Goal: Information Seeking & Learning: Learn about a topic

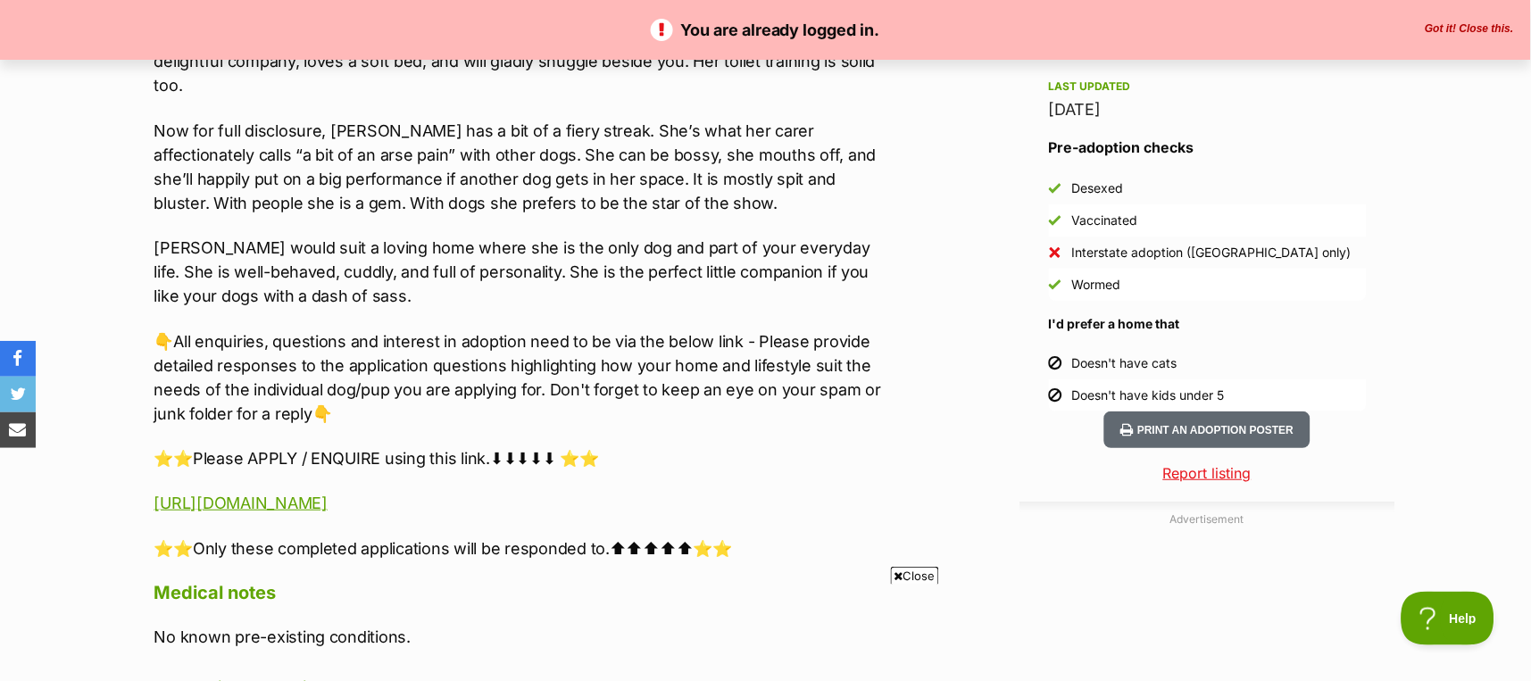
scroll to position [1308, 0]
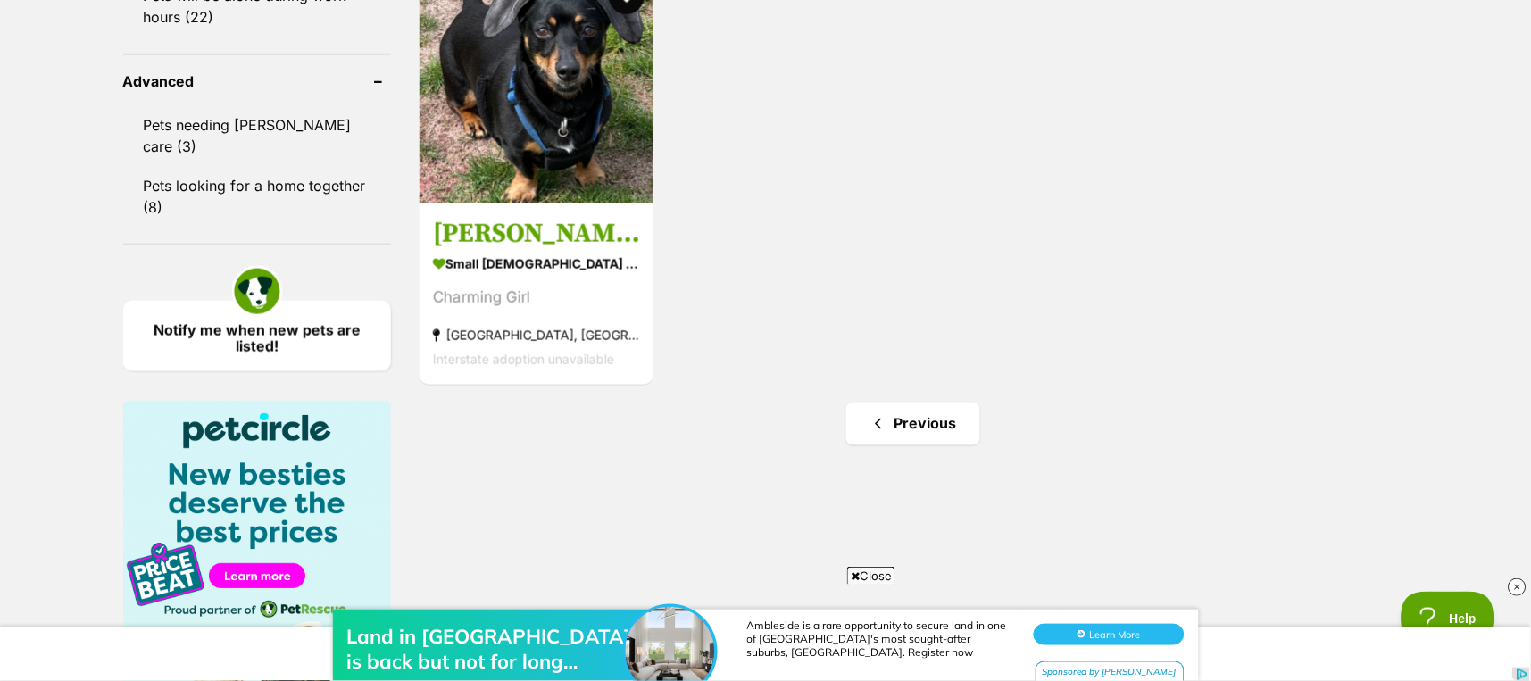
scroll to position [1785, 0]
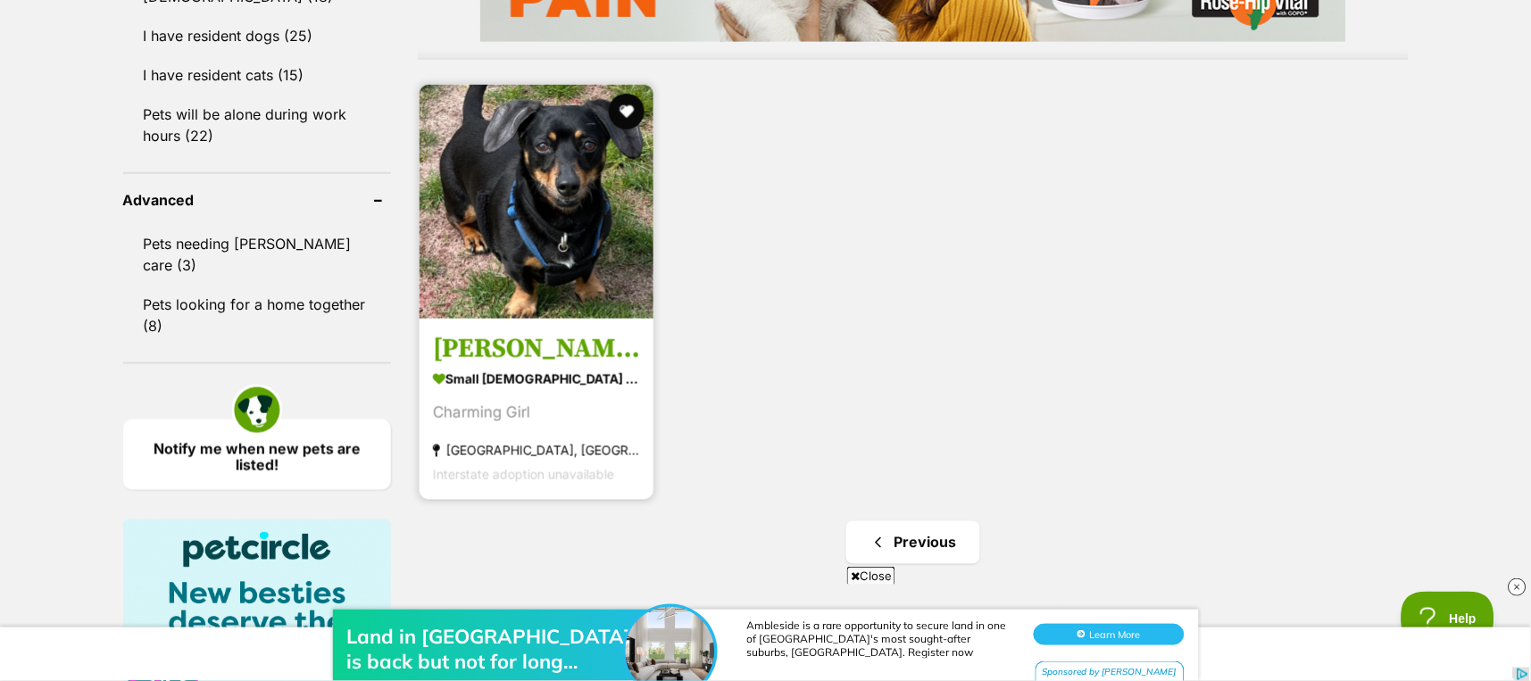
click at [542, 233] on img at bounding box center [536, 202] width 234 height 234
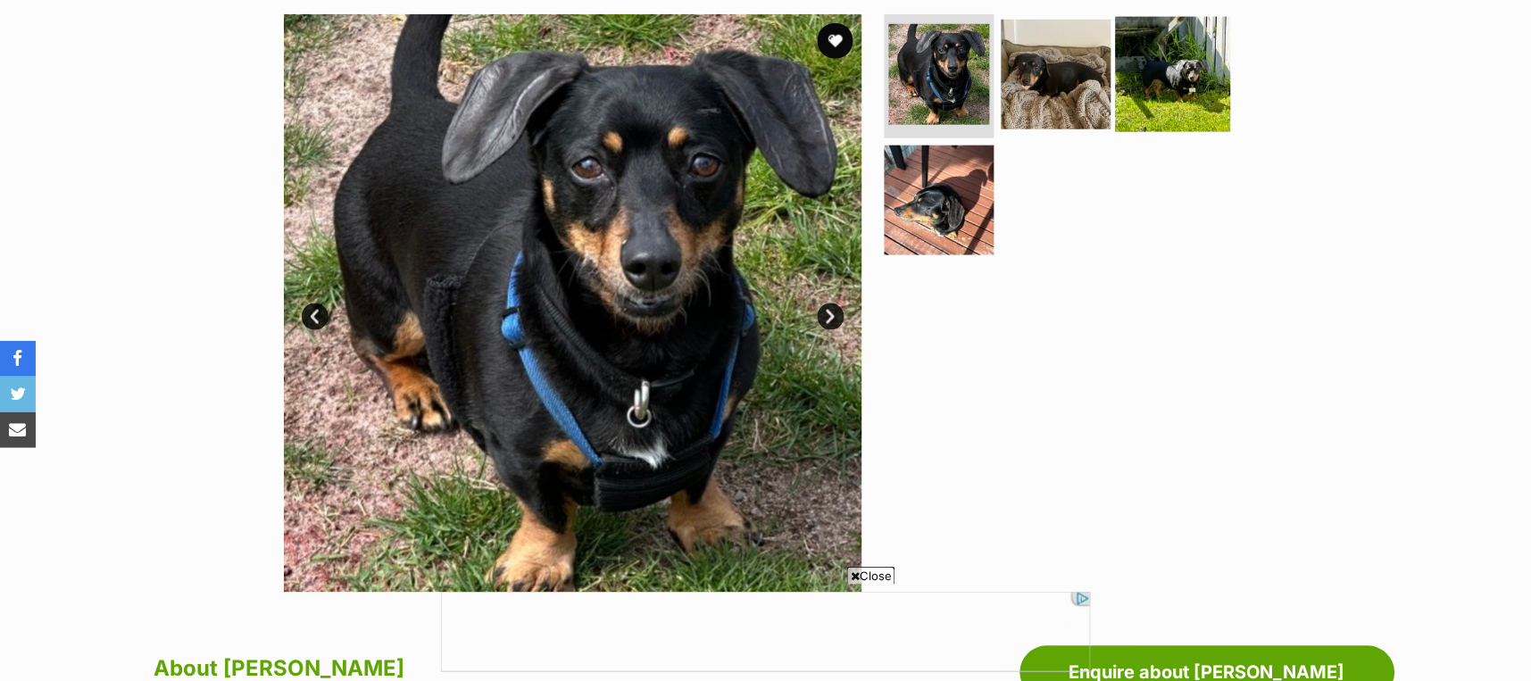
click at [1183, 79] on img at bounding box center [1173, 73] width 115 height 115
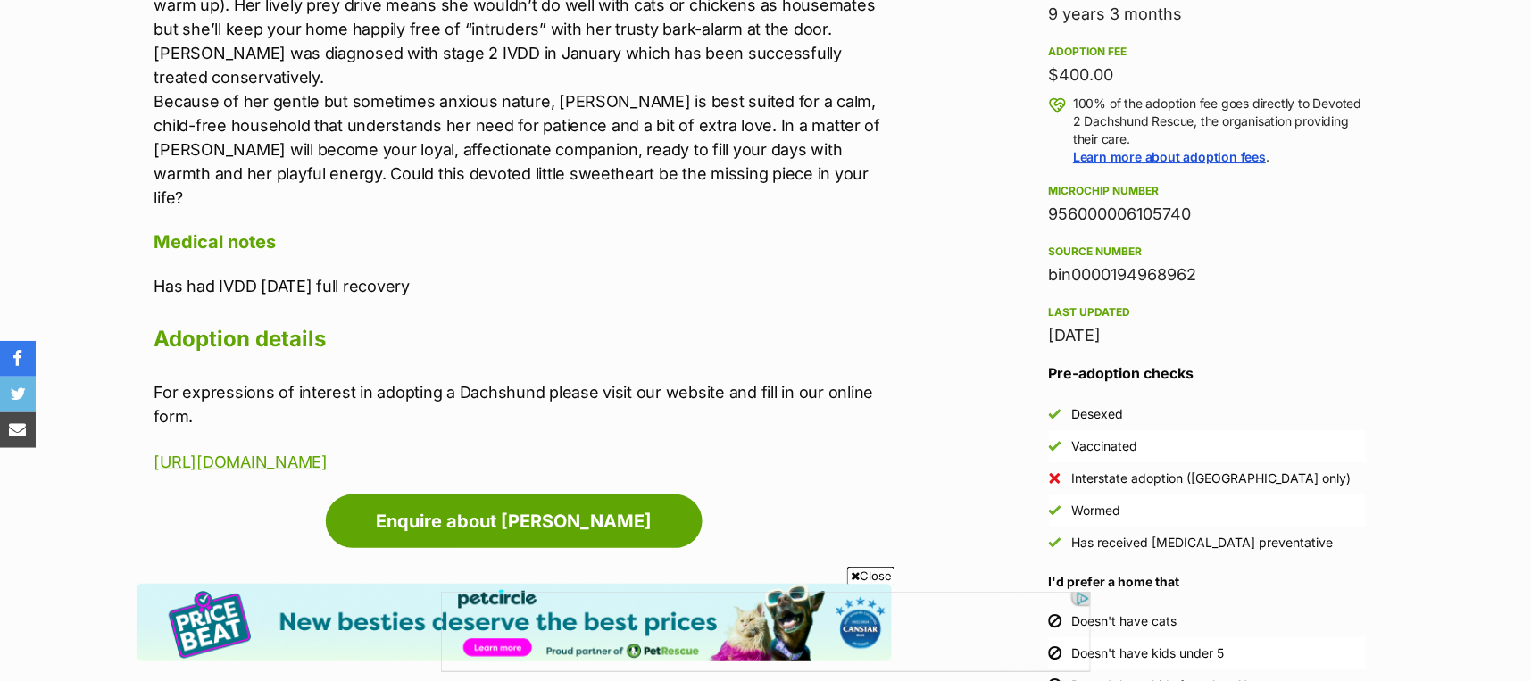
scroll to position [1308, 0]
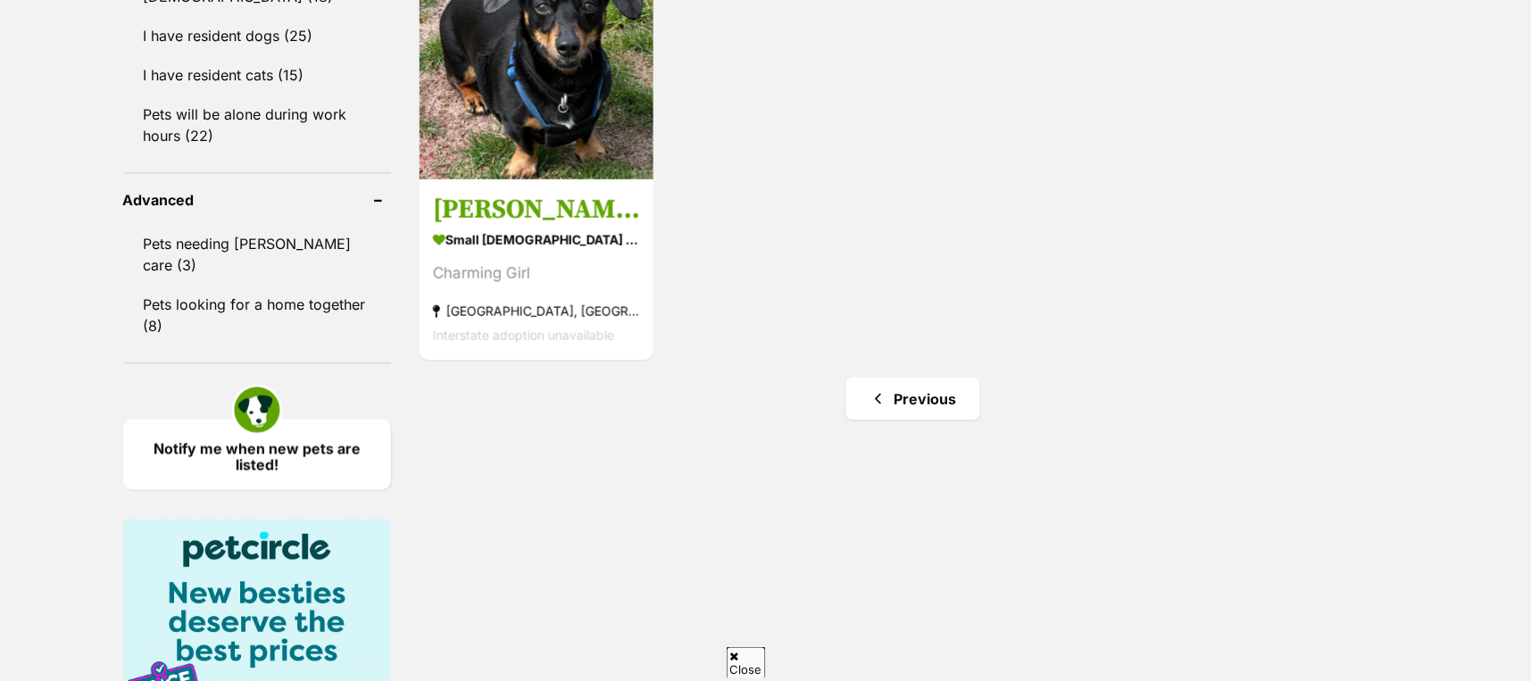
scroll to position [1665, 0]
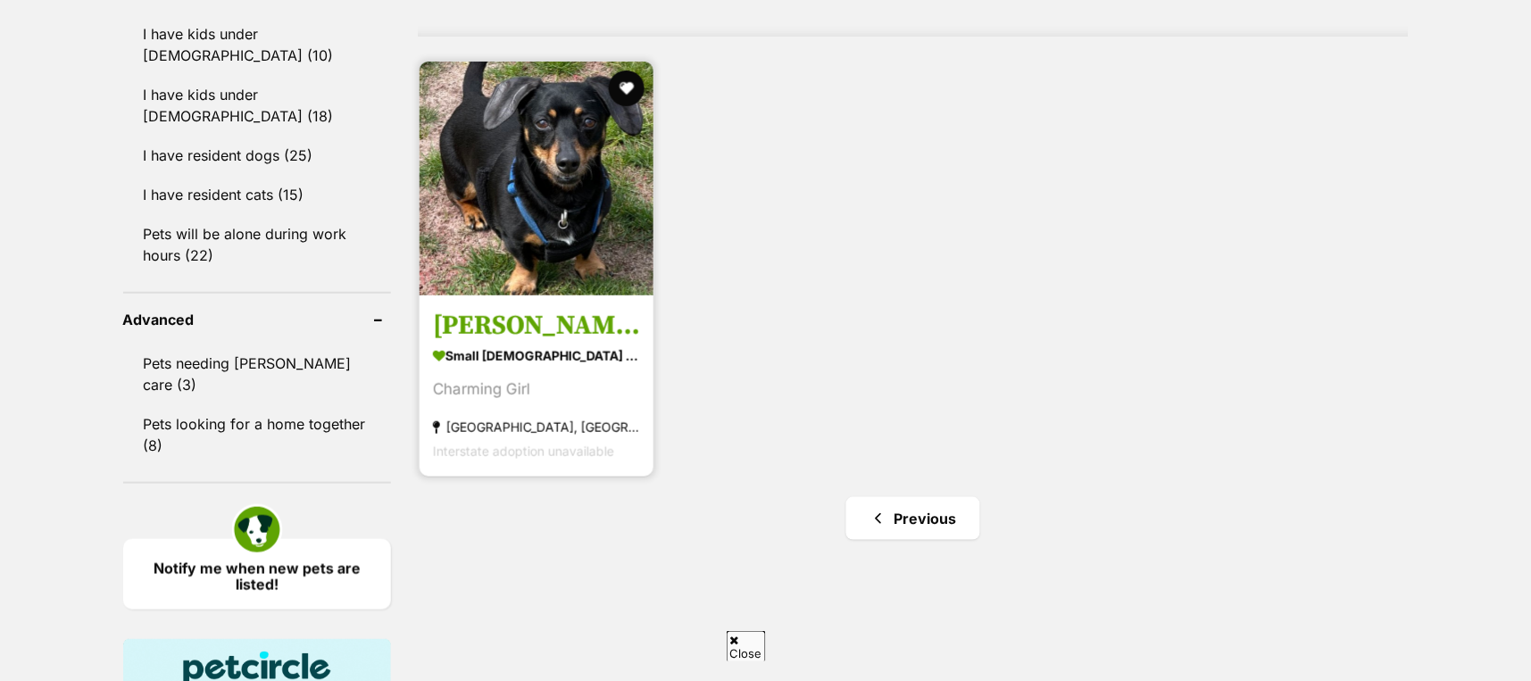
click at [553, 215] on img at bounding box center [536, 179] width 234 height 234
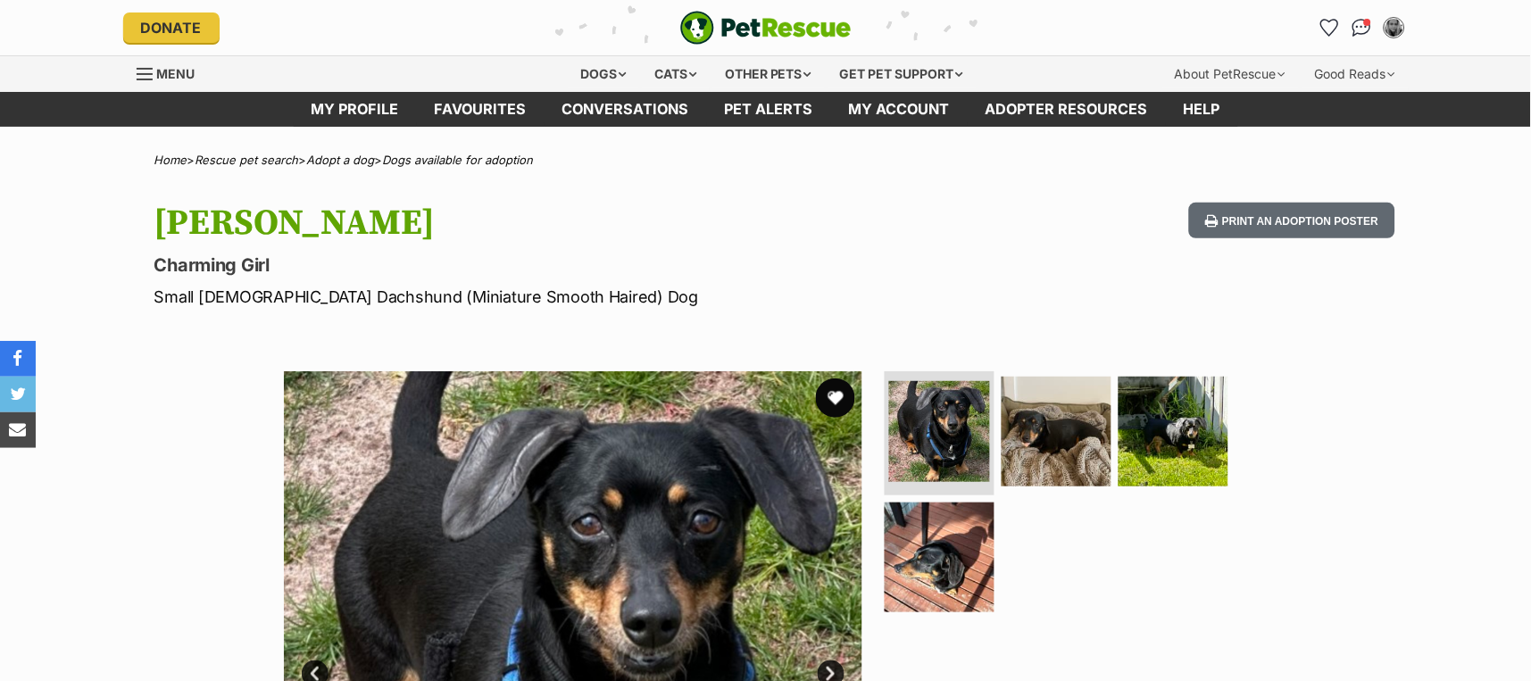
click at [832, 397] on button "favourite" at bounding box center [835, 397] width 39 height 39
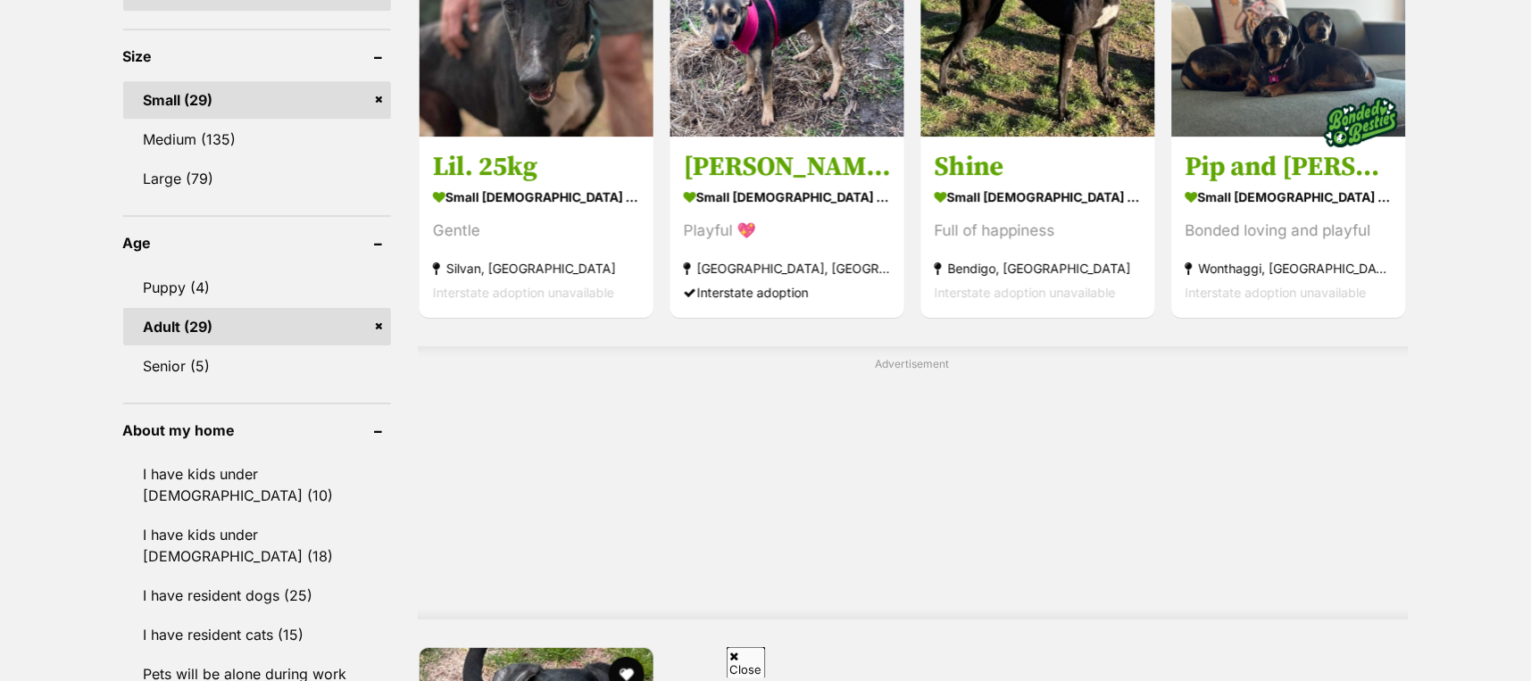
scroll to position [1428, 0]
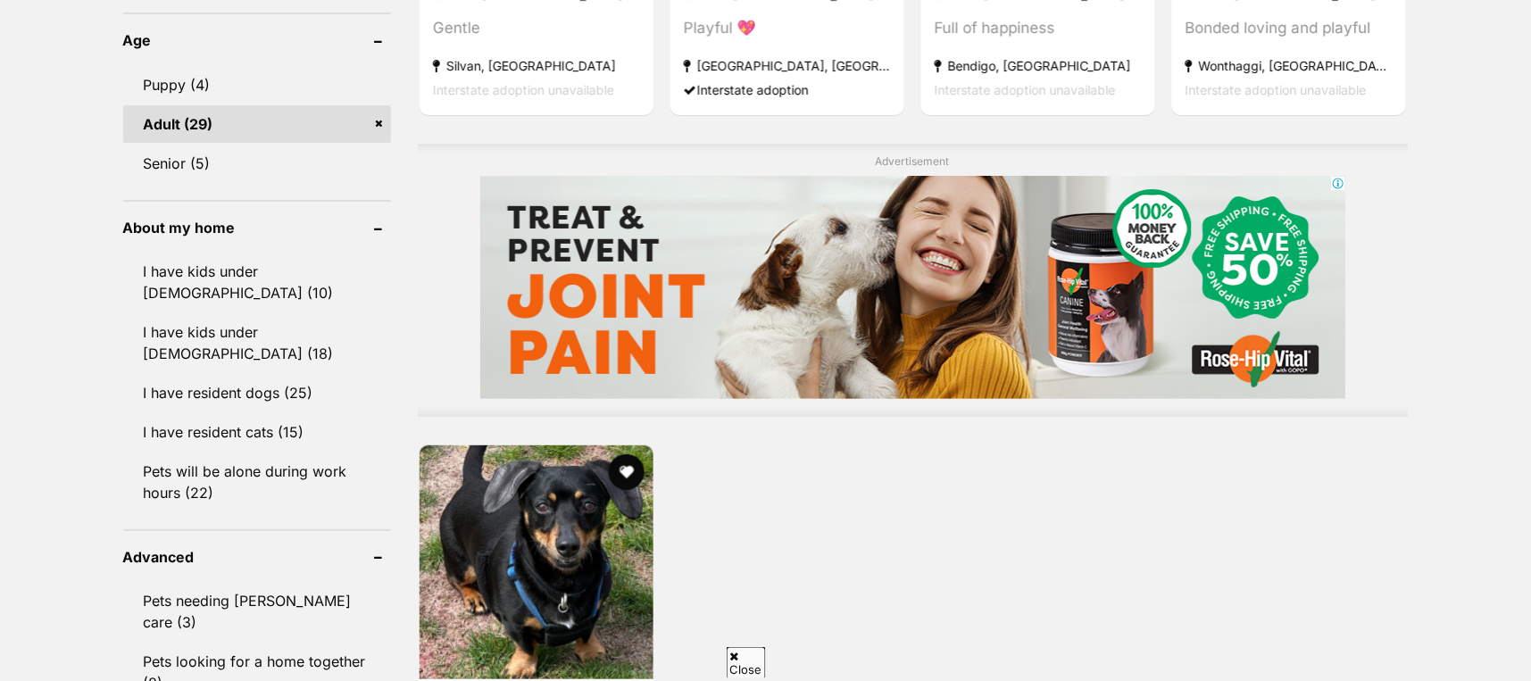
click at [628, 459] on button "favourite" at bounding box center [627, 472] width 36 height 36
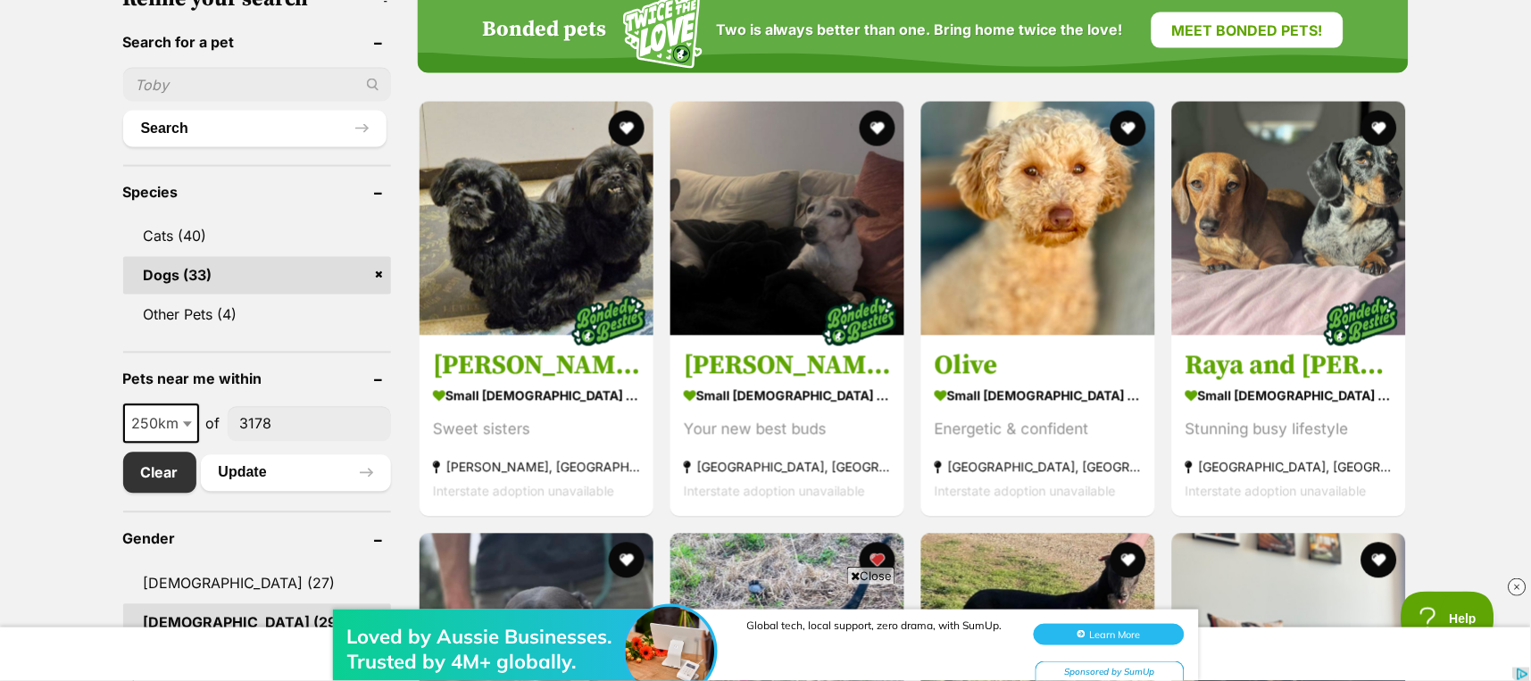
scroll to position [0, 0]
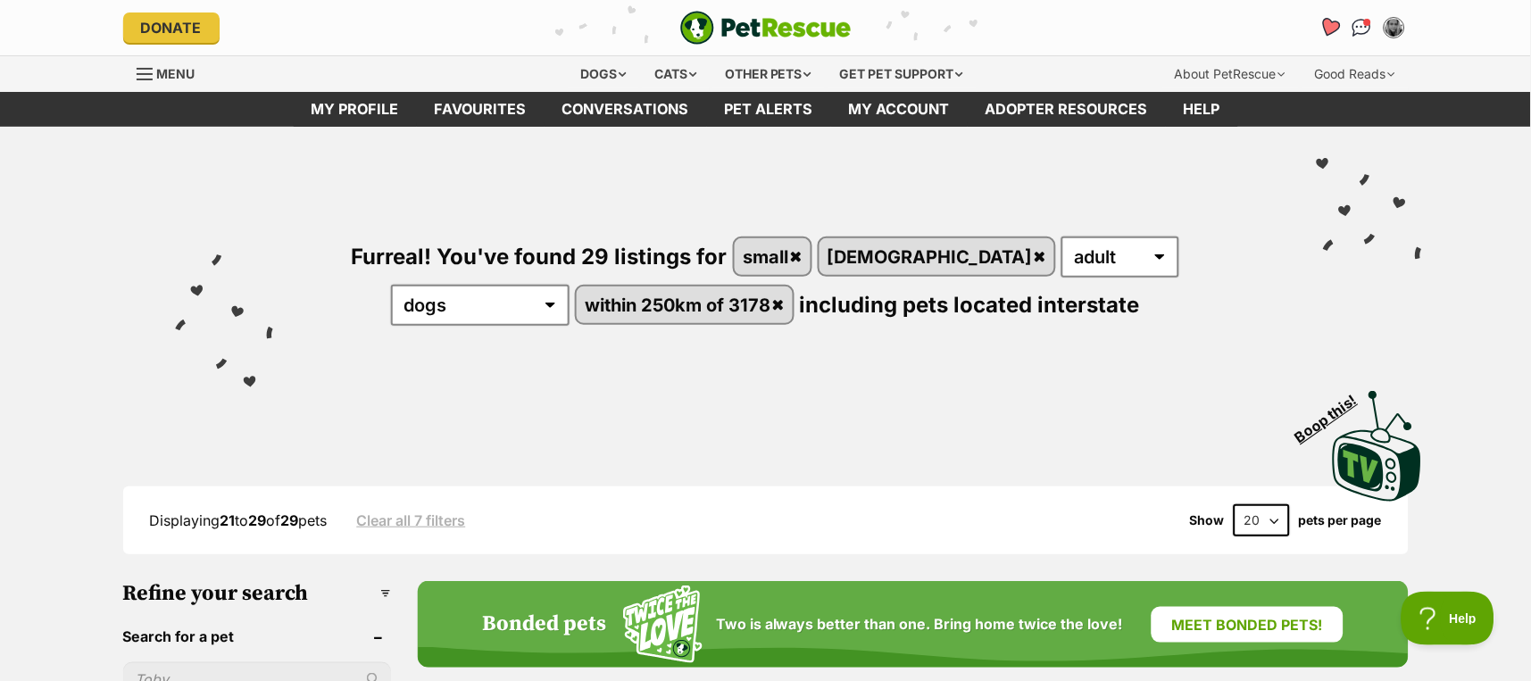
click at [1336, 22] on icon "Favourites" at bounding box center [1328, 27] width 21 height 21
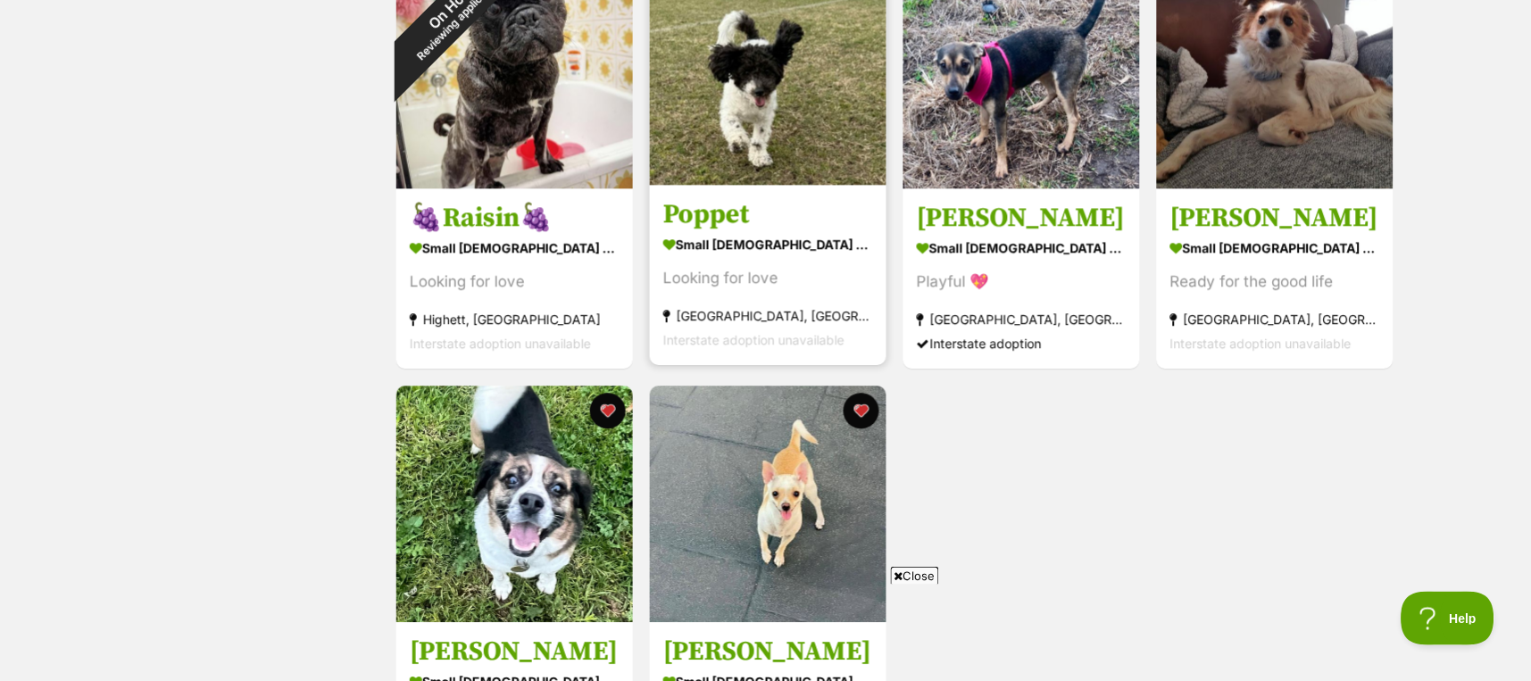
scroll to position [610, 0]
